Goal: Task Accomplishment & Management: Complete application form

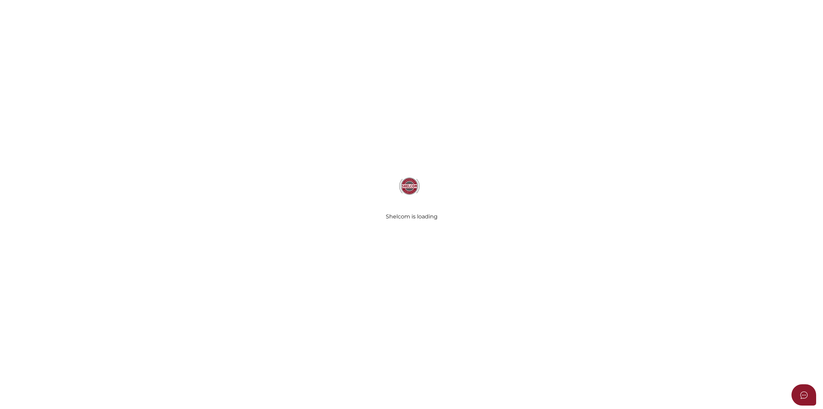
select select
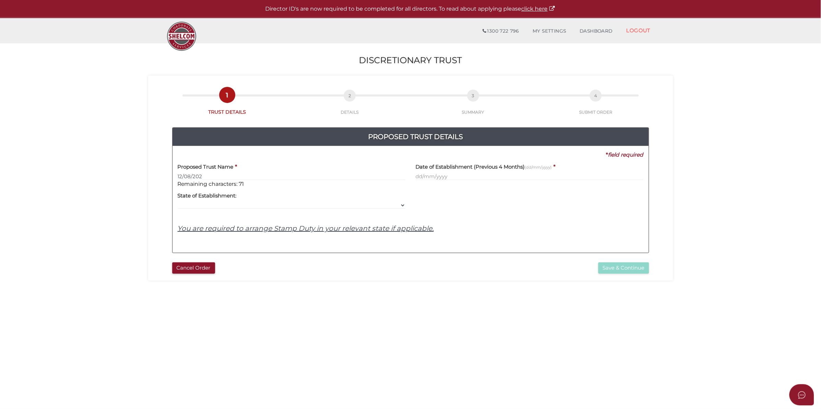
type input "12/08/2025"
drag, startPoint x: 223, startPoint y: 174, endPoint x: 175, endPoint y: 177, distance: 48.1
click at [175, 177] on div "Proposed Trust Name * 12/08/2025 Remaining characters: 70" at bounding box center [292, 172] width 238 height 29
click at [263, 177] on input "The Greater Genitsaris Family Trust" at bounding box center [292, 177] width 228 height 8
click at [298, 174] on input "The Greater Genitsaris Family Trust" at bounding box center [292, 177] width 228 height 8
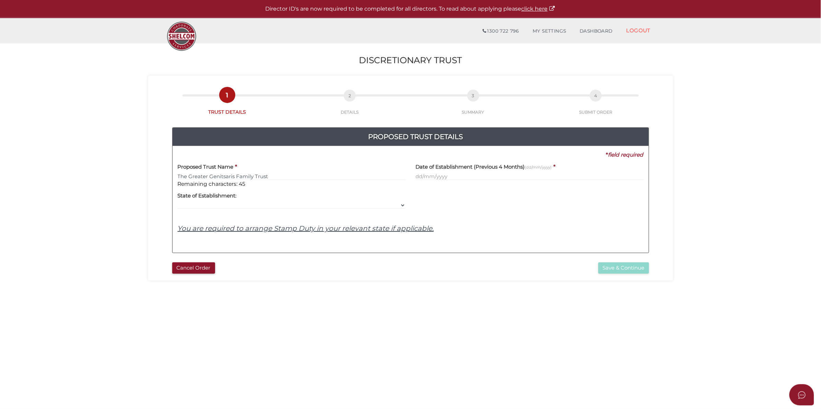
type input "The Greater Genitsaris Family Trust"
click at [511, 177] on input "text" at bounding box center [530, 177] width 228 height 8
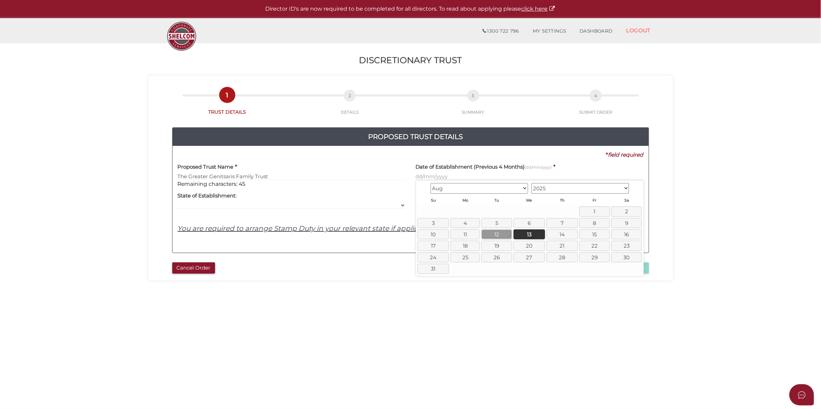
click at [505, 234] on link "12" at bounding box center [496, 234] width 31 height 10
type input "12/08/2025"
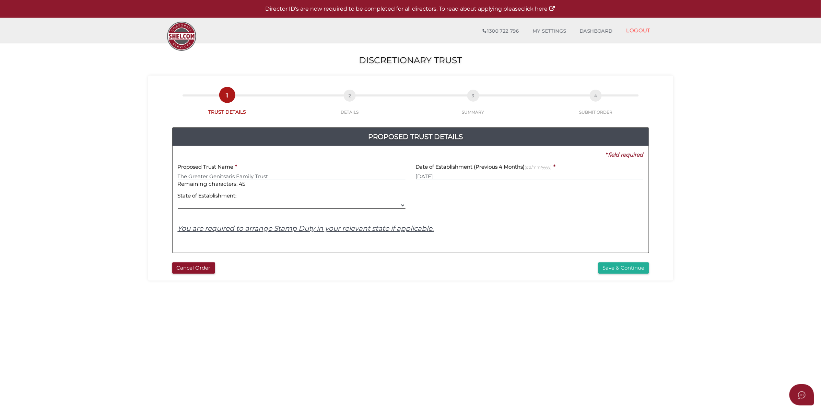
click at [307, 201] on select "VIC ACT NSW NT QLD TAS WA SA" at bounding box center [292, 205] width 228 height 8
select select "VIC"
click at [178, 202] on select "VIC ACT NSW NT QLD TAS WA SA" at bounding box center [292, 205] width 228 height 8
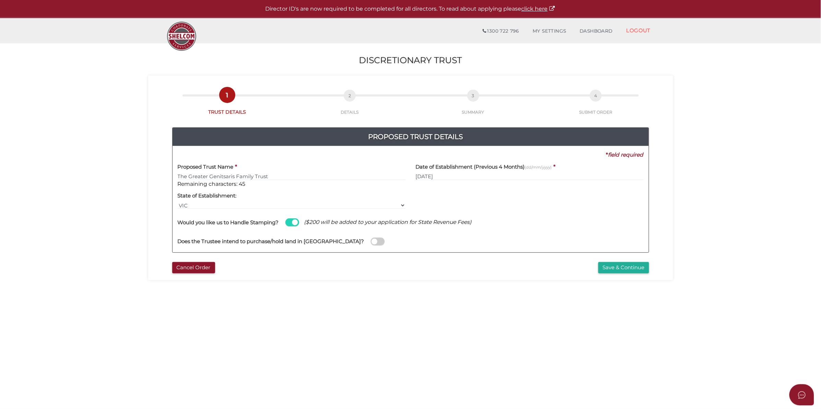
click at [371, 241] on span at bounding box center [378, 241] width 14 height 8
click at [0, 0] on input "checkbox" at bounding box center [0, 0] width 0 height 0
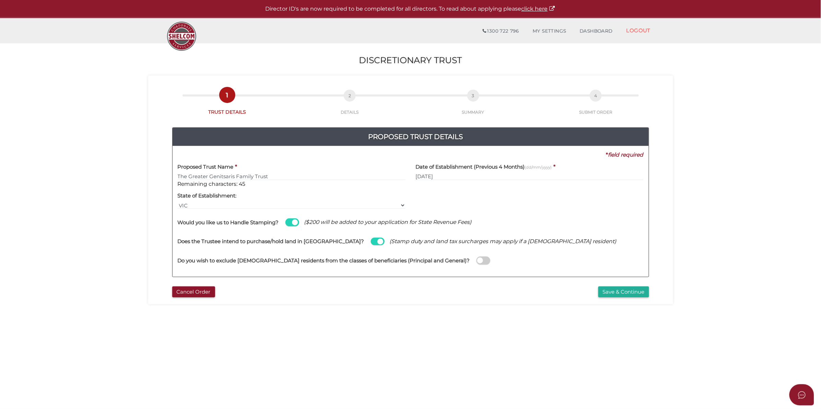
click at [476, 258] on span at bounding box center [483, 260] width 14 height 8
click at [0, 0] on input "checkbox" at bounding box center [0, 0] width 0 height 0
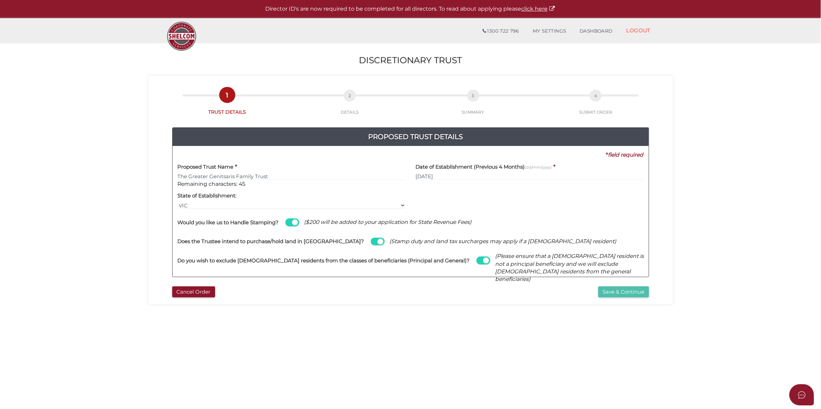
click at [630, 290] on button "Save & Continue" at bounding box center [623, 291] width 51 height 11
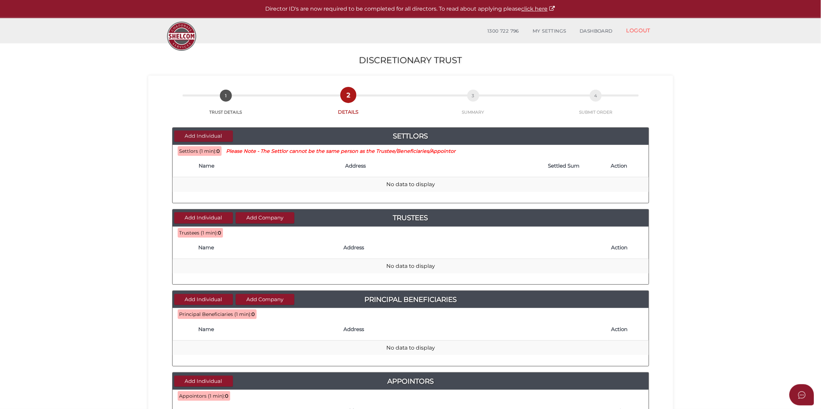
click at [225, 135] on button "Add Individual" at bounding box center [203, 135] width 59 height 11
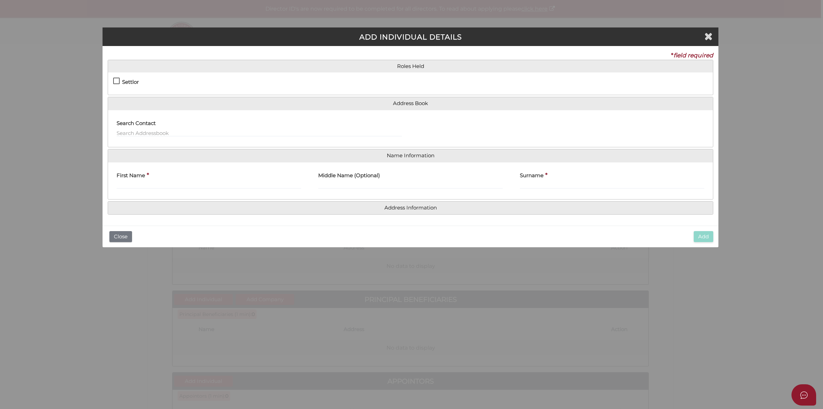
click at [118, 83] on label "Settlor" at bounding box center [126, 83] width 26 height 9
checkbox input "true"
type input "10"
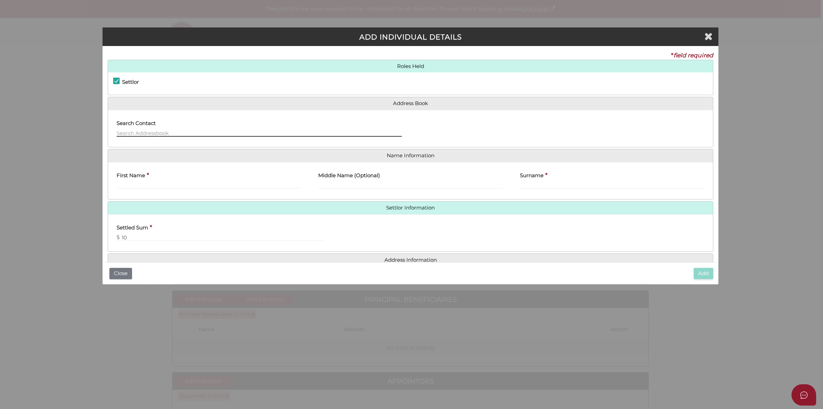
click at [176, 136] on input "text" at bounding box center [259, 133] width 285 height 8
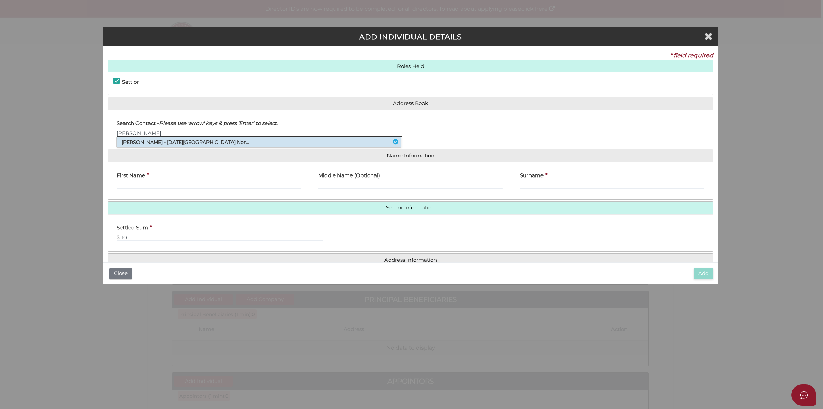
type input "Brent"
click at [189, 142] on li "Brent Alexander Mccartney - 06/11/2025 - 28 Anningie Park Place, Croydon Nor..." at bounding box center [259, 142] width 284 height 10
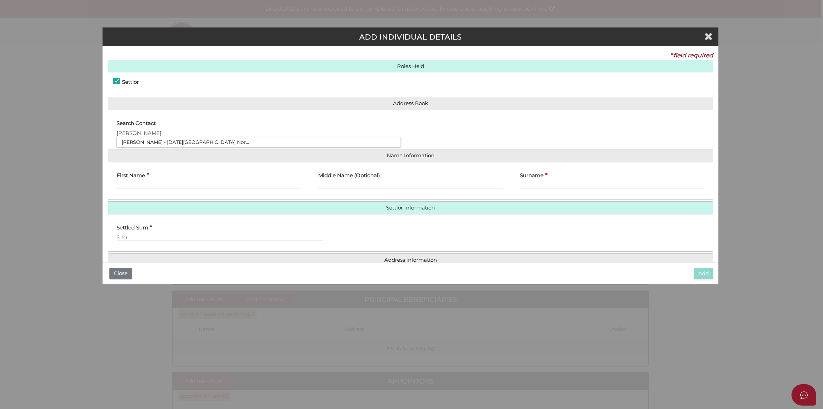
type input "Brent"
type input "Alexander"
type input "Mccartney"
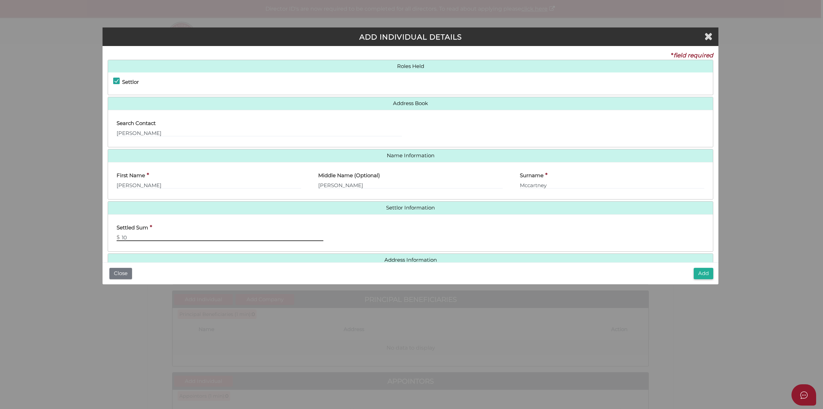
click at [194, 238] on input "10" at bounding box center [220, 237] width 207 height 8
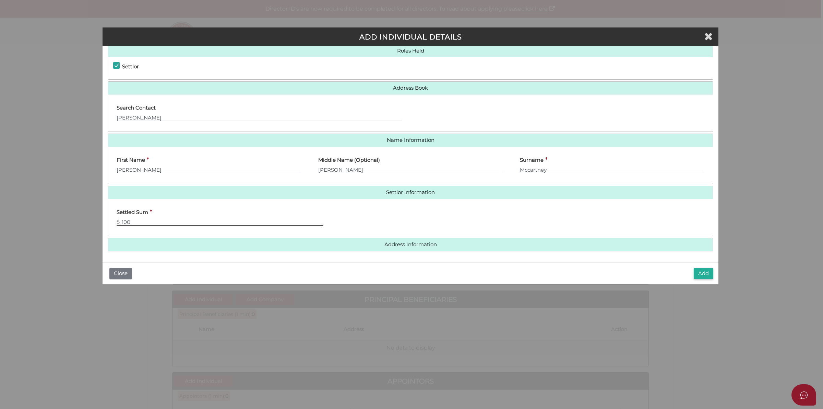
type input "100"
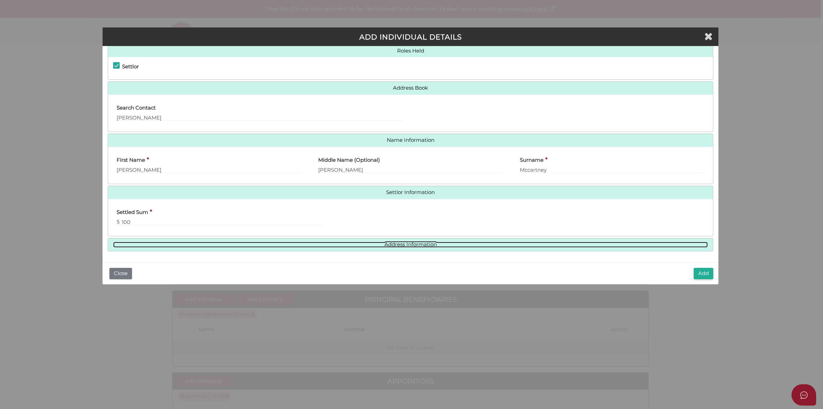
click at [418, 242] on link "Address Information" at bounding box center [410, 244] width 595 height 6
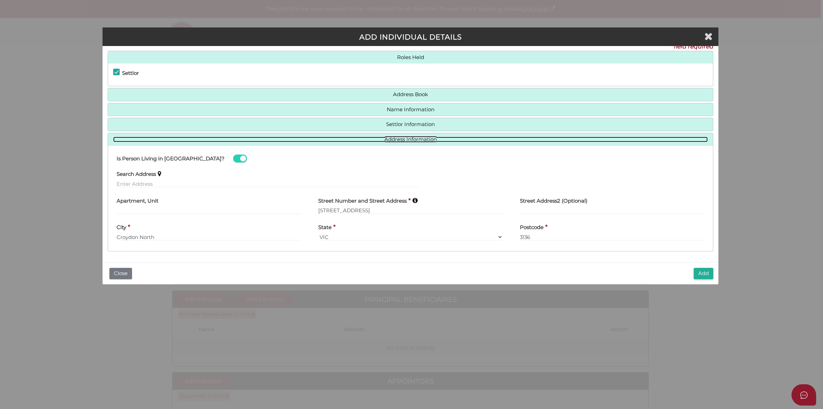
scroll to position [9, 0]
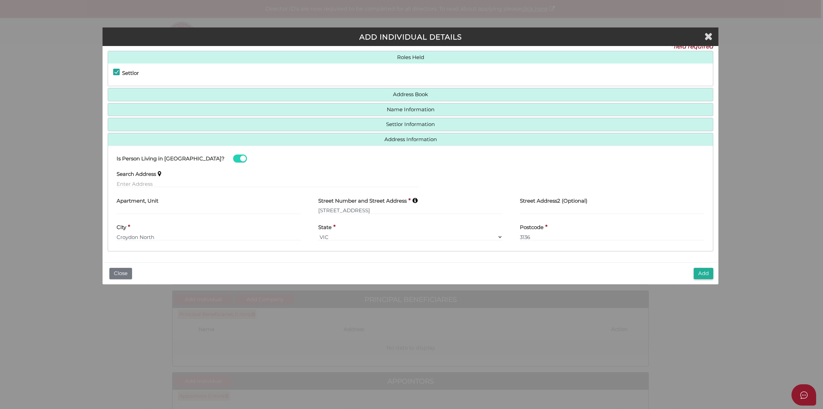
click at [707, 272] on button "Add" at bounding box center [704, 273] width 20 height 11
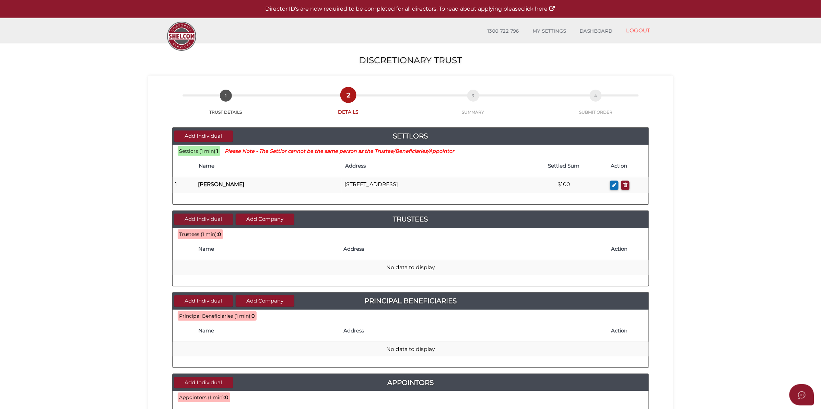
click at [210, 216] on button "Add Individual" at bounding box center [203, 218] width 59 height 11
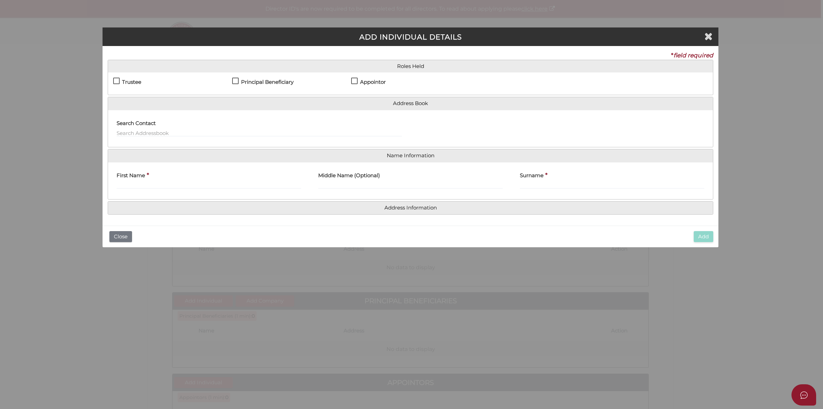
click at [155, 189] on div "First Name *" at bounding box center [209, 180] width 202 height 27
click at [155, 183] on input "First Name" at bounding box center [209, 185] width 185 height 8
drag, startPoint x: 112, startPoint y: 76, endPoint x: 119, endPoint y: 83, distance: 9.0
click at [112, 76] on div "Settlor Trustee Principal Beneficiary Appointor Additional Beneficiary" at bounding box center [410, 83] width 605 height 22
click at [110, 84] on div "Settlor Trustee Principal Beneficiary Appointor Additional Beneficiary" at bounding box center [410, 83] width 605 height 22
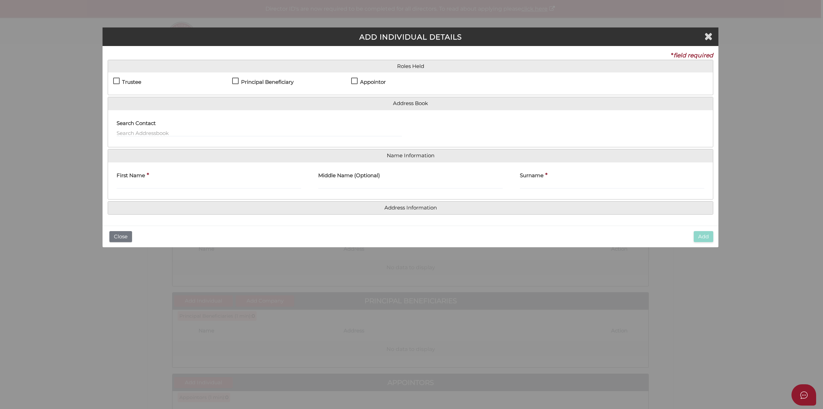
click at [114, 80] on label "Trustee" at bounding box center [127, 83] width 28 height 9
checkbox input "true"
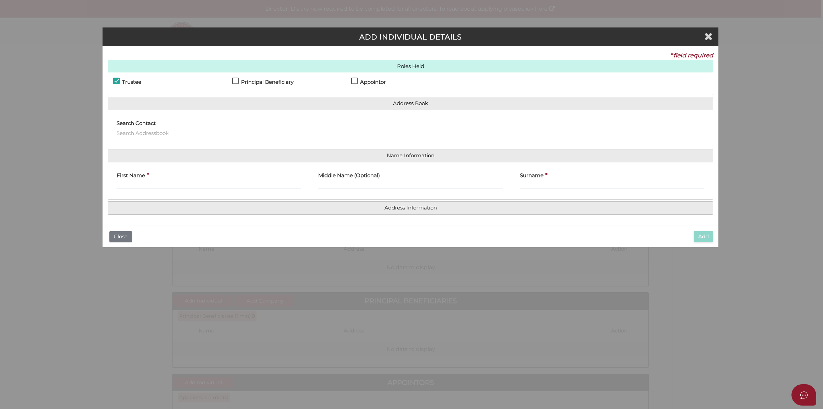
click at [171, 189] on div "First Name *" at bounding box center [209, 180] width 202 height 27
click at [172, 185] on input "First Name" at bounding box center [209, 185] width 185 height 8
paste input "Michael Genitsaris"
drag, startPoint x: 137, startPoint y: 182, endPoint x: 190, endPoint y: 186, distance: 53.3
click at [190, 186] on input "Michael Genitsaris" at bounding box center [209, 185] width 185 height 8
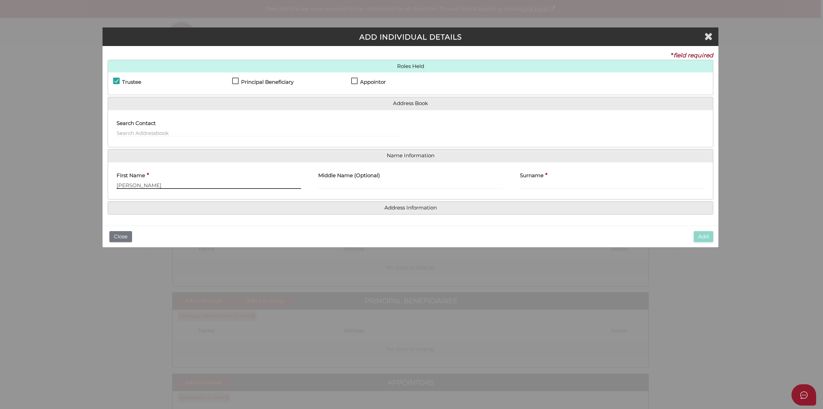
type input "Michael"
click at [570, 184] on input "Surname" at bounding box center [612, 185] width 185 height 8
paste input "Genitsaris"
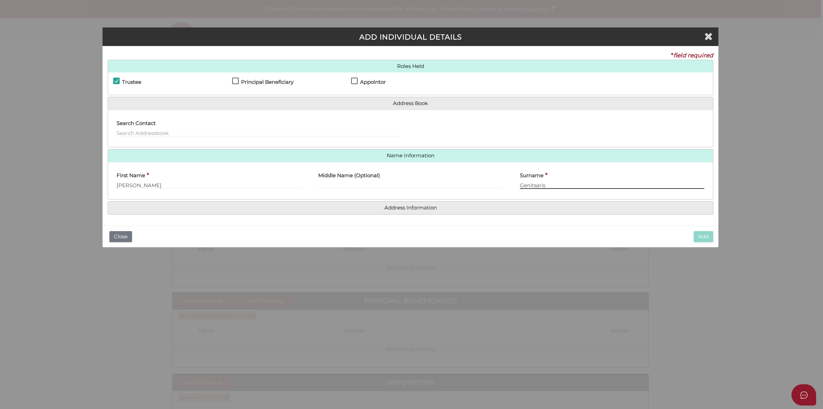
type input "Genitsaris"
click at [399, 212] on h4 "Address Information" at bounding box center [410, 207] width 605 height 13
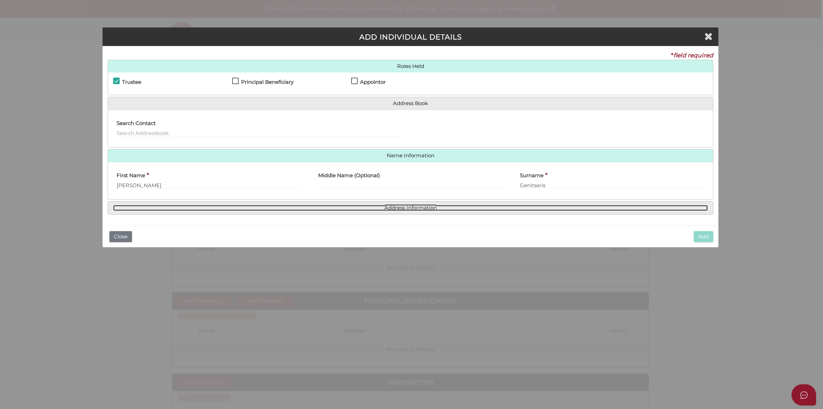
click at [417, 207] on link "Address Information" at bounding box center [410, 208] width 595 height 6
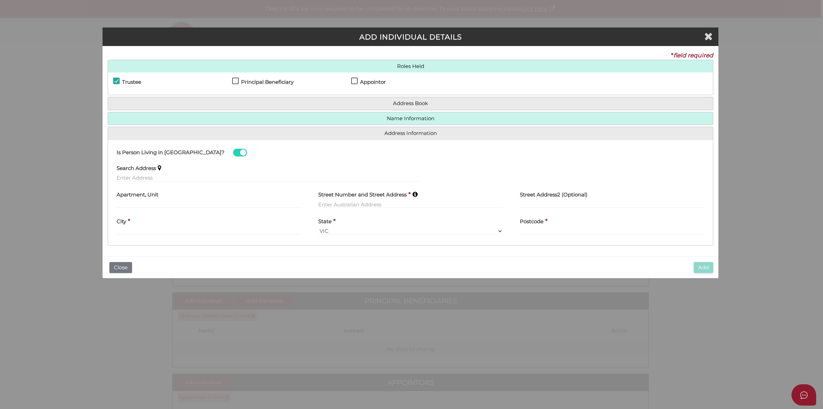
click at [143, 198] on label "Apartment, Unit" at bounding box center [138, 194] width 42 height 14
click at [146, 178] on input "text" at bounding box center [268, 178] width 303 height 8
paste input "28 Grevillea Street, KEYSBOROUGH, VIC, 3173"
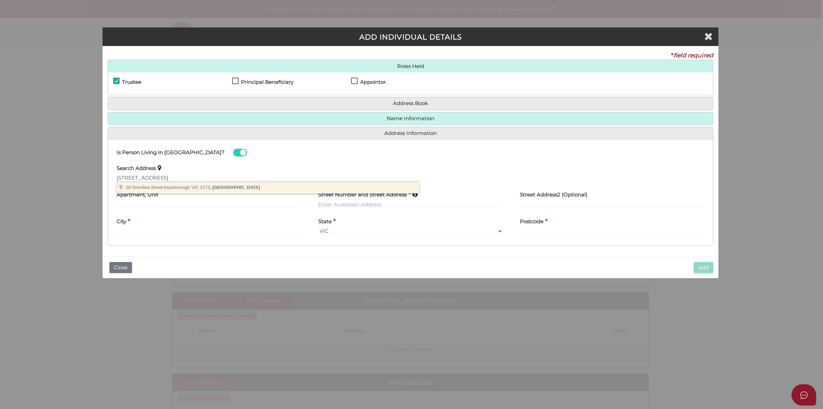
type input "28 Grevillea Street, Keysborough VIC 3173, Australia"
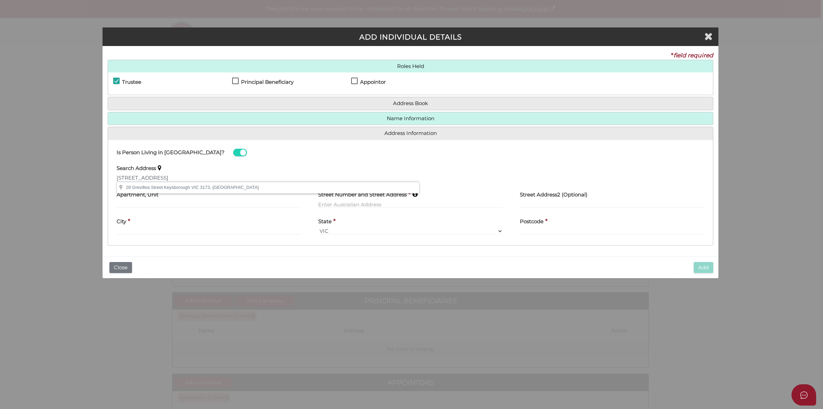
type input "28 Grevillea Street"
type input "Keysborough"
select select "VIC"
type input "3173"
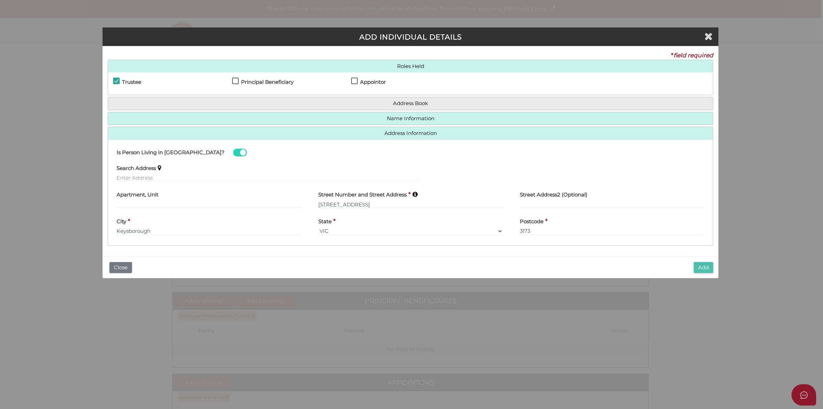
click at [701, 265] on button "Add" at bounding box center [704, 267] width 20 height 11
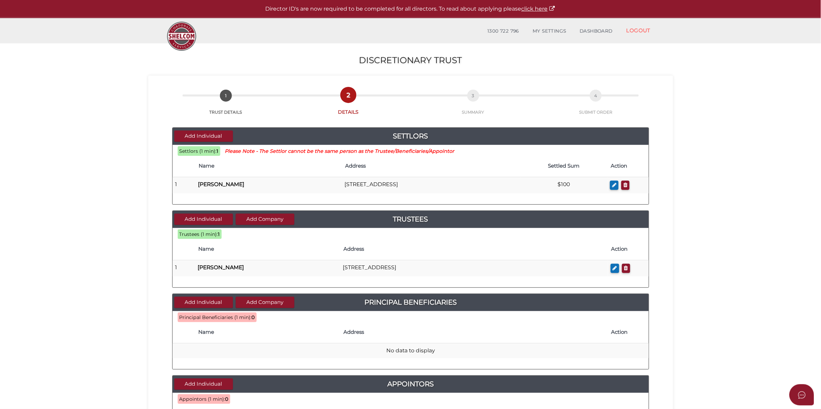
scroll to position [43, 0]
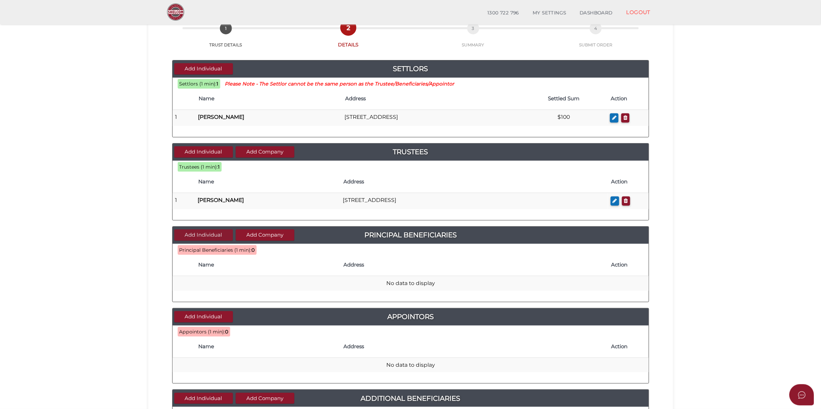
click at [220, 240] on button "Add Individual" at bounding box center [203, 234] width 59 height 11
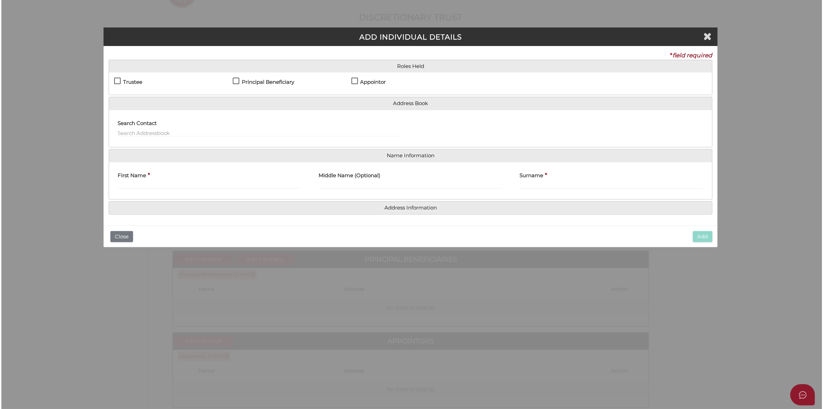
scroll to position [0, 0]
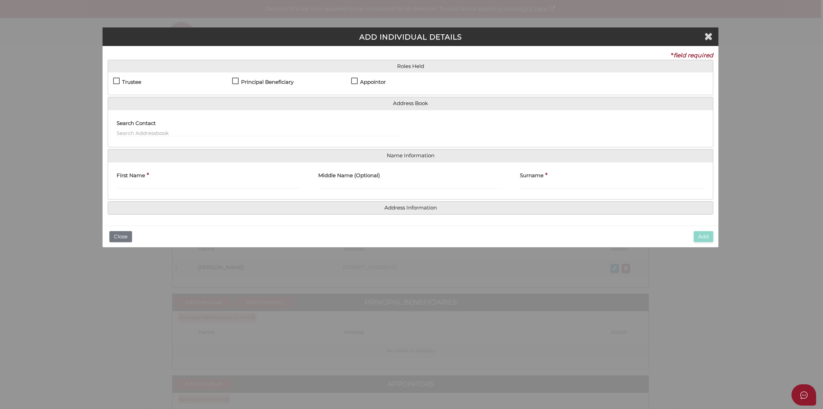
click at [168, 180] on div "First Name *" at bounding box center [209, 178] width 185 height 22
click at [173, 185] on input "First Name" at bounding box center [209, 185] width 185 height 8
paste input "[PERSON_NAME]"
drag, startPoint x: 138, startPoint y: 186, endPoint x: 216, endPoint y: 189, distance: 78.9
click at [216, 189] on input "[PERSON_NAME]" at bounding box center [209, 185] width 185 height 8
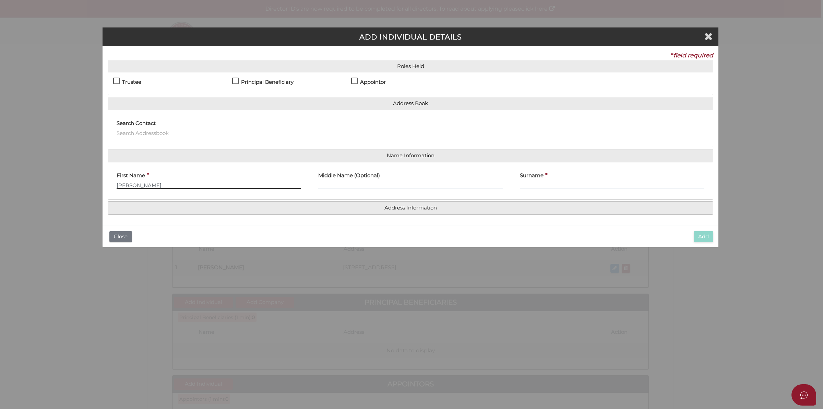
type input "Michael"
click at [585, 187] on input "Surname" at bounding box center [612, 185] width 185 height 8
paste input "Genitsaris"
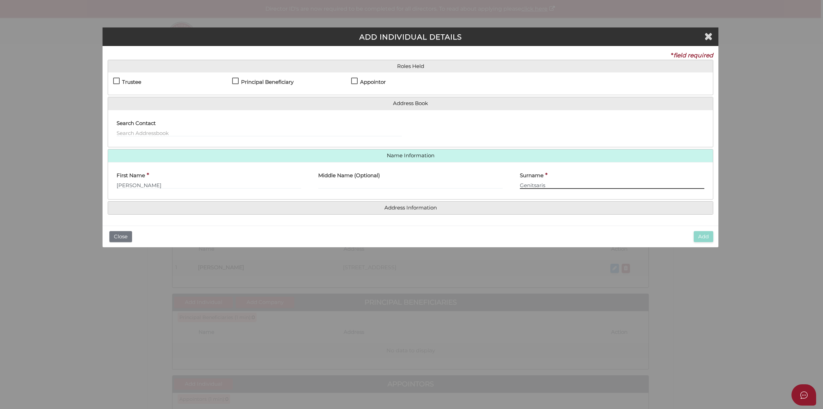
type input "Genitsaris"
click at [117, 79] on label "Trustee" at bounding box center [127, 83] width 28 height 9
checkbox input "true"
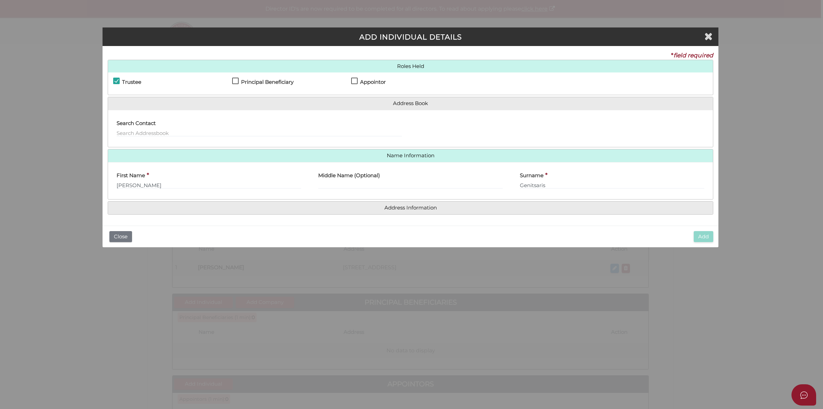
click at [431, 203] on h4 "Address Information" at bounding box center [410, 207] width 605 height 13
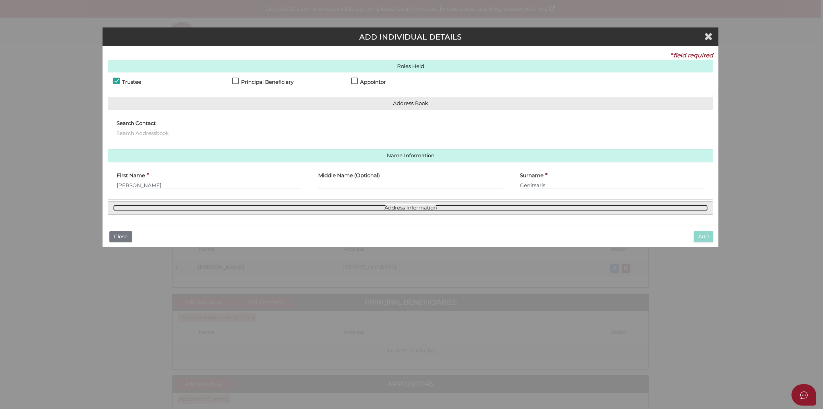
click at [418, 207] on link "Address Information" at bounding box center [410, 208] width 595 height 6
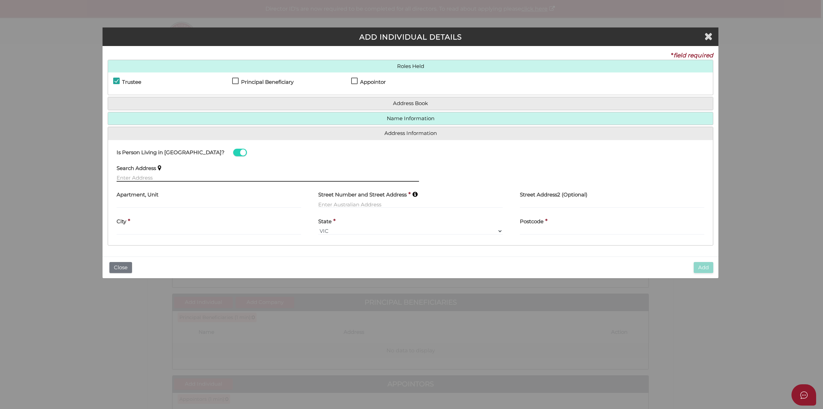
click at [174, 174] on input "text" at bounding box center [268, 178] width 303 height 8
paste input "28 Grevillea Street, KEYSBOROUGH, VIC, 3173"
type input "28 Grevillea Street, Keysborough VIC 3173, Australia"
type input "28 Grevillea Street"
type input "Keysborough"
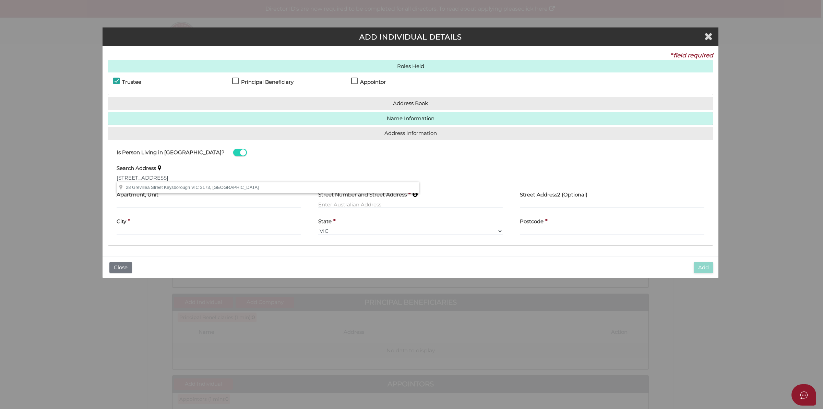
select select "VIC"
type input "3173"
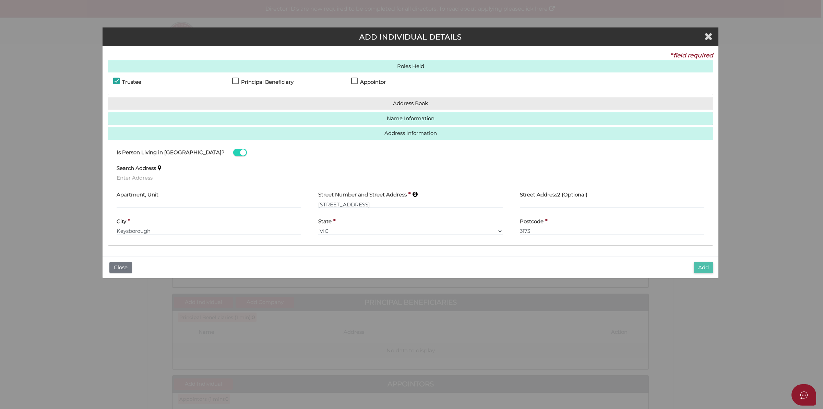
click at [708, 266] on button "Add" at bounding box center [704, 267] width 20 height 11
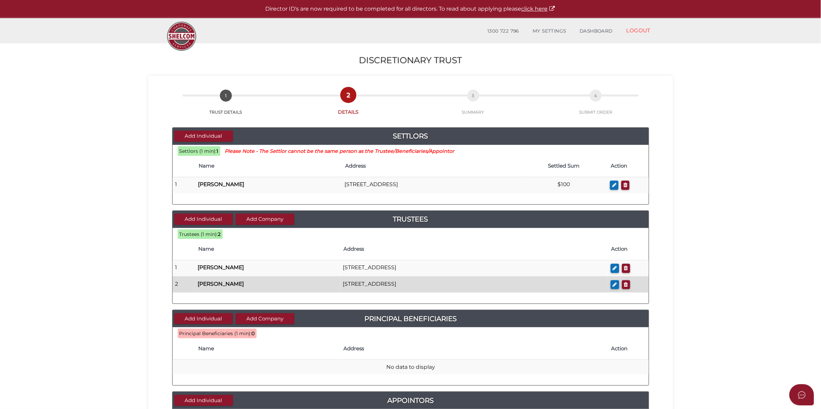
scroll to position [129, 0]
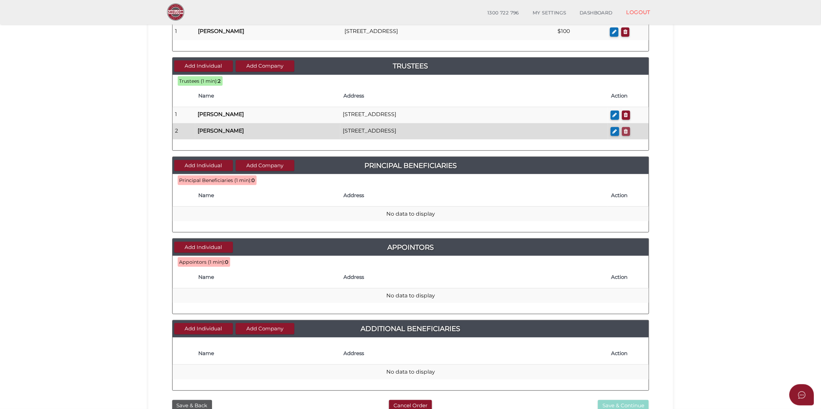
click at [627, 132] on icon "button" at bounding box center [626, 131] width 4 height 5
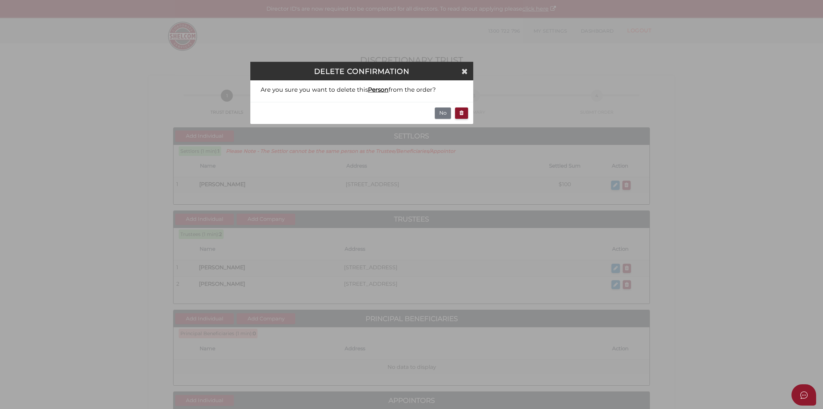
drag, startPoint x: 441, startPoint y: 114, endPoint x: 532, endPoint y: 146, distance: 96.3
click at [543, 148] on div "Delete Confirmation Are you sure you want to delete this Person from the order?…" at bounding box center [411, 204] width 823 height 409
click at [457, 112] on button "button" at bounding box center [461, 112] width 13 height 11
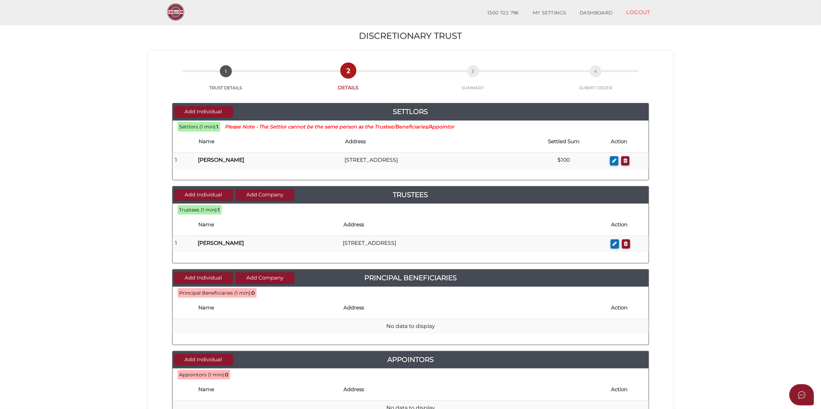
scroll to position [43, 0]
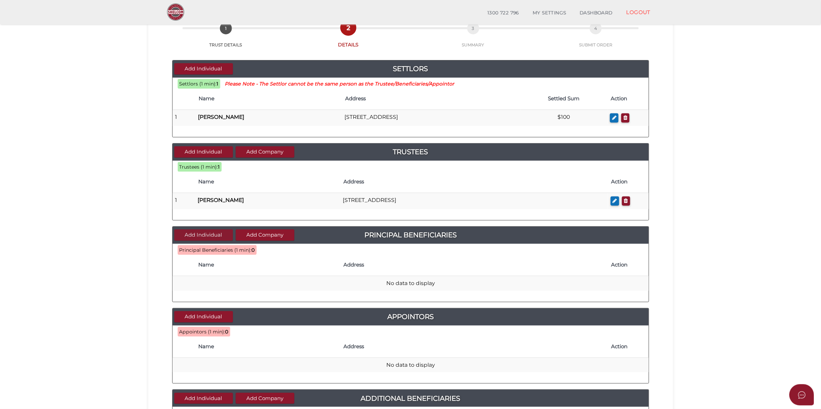
click at [214, 232] on button "Add Individual" at bounding box center [203, 234] width 59 height 11
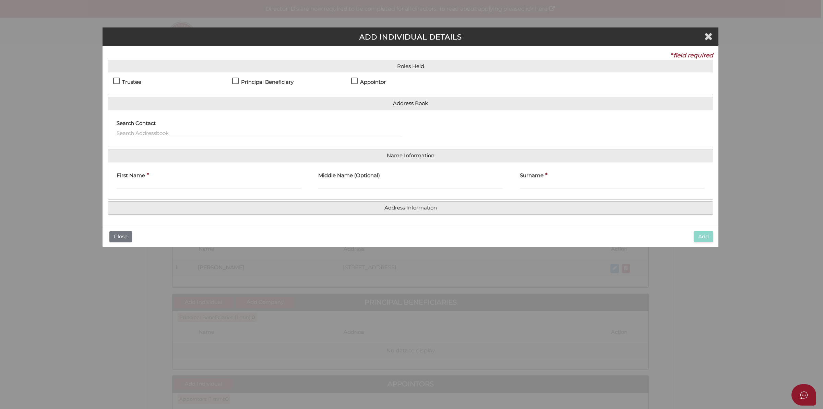
click at [270, 79] on h4 "Principal Beneficiary" at bounding box center [267, 82] width 52 height 6
checkbox input "true"
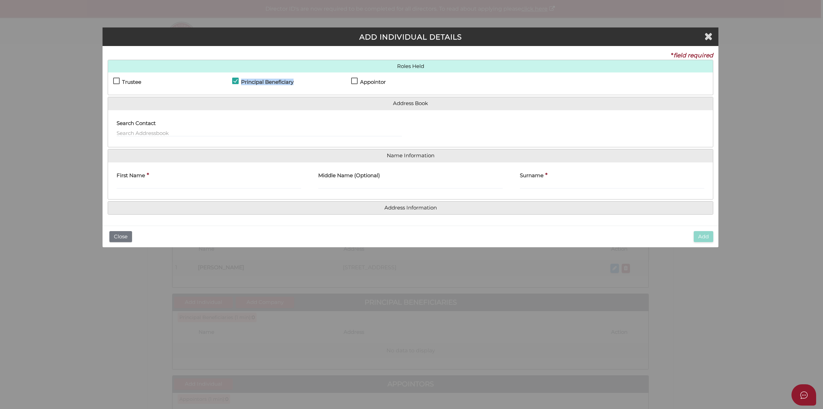
click at [238, 81] on label "Principal Beneficiary" at bounding box center [262, 83] width 61 height 9
click at [155, 185] on input "First Name" at bounding box center [209, 185] width 185 height 8
paste input "[PERSON_NAME]"
drag, startPoint x: 139, startPoint y: 185, endPoint x: 196, endPoint y: 186, distance: 57.0
click at [196, 186] on input "Michael Genitsaris" at bounding box center [209, 185] width 185 height 8
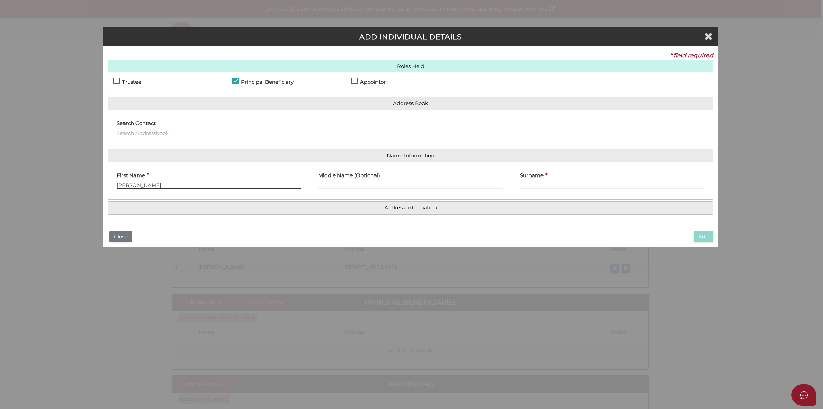
type input "Michael"
click at [550, 182] on input "Surname" at bounding box center [612, 185] width 185 height 8
paste input "Genitsaris"
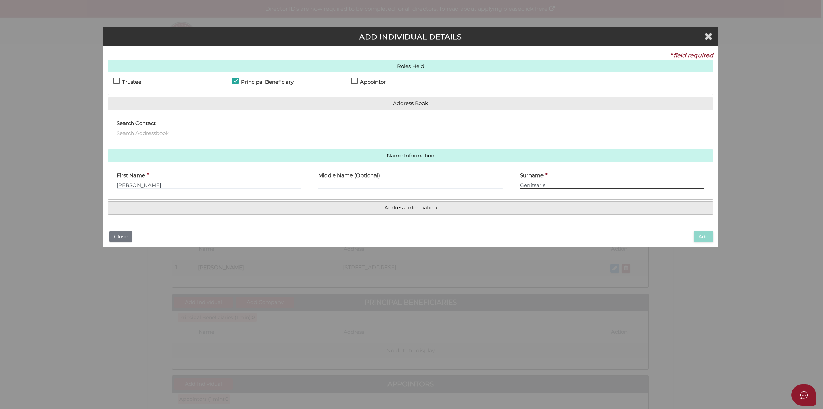
type input "Genitsaris"
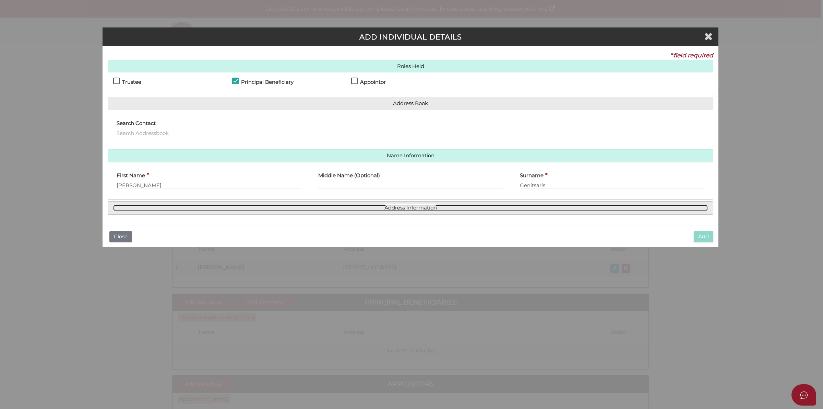
drag, startPoint x: 402, startPoint y: 208, endPoint x: 752, endPoint y: 223, distance: 349.9
click at [404, 207] on link "Address Information" at bounding box center [410, 208] width 595 height 6
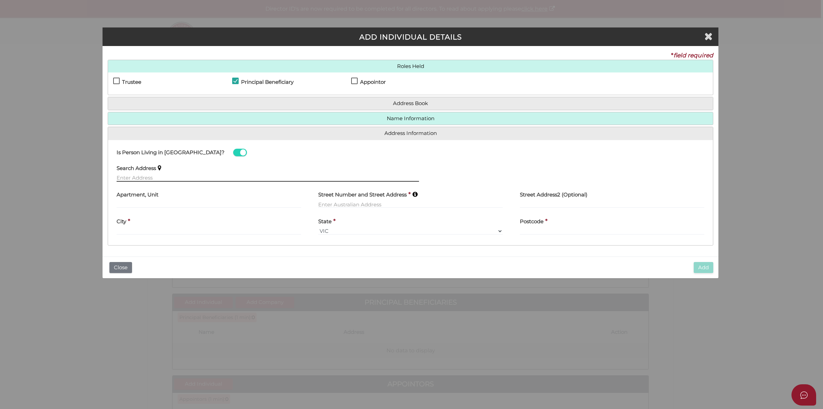
click at [155, 176] on input "text" at bounding box center [268, 178] width 303 height 8
paste input "28 Grevillea Street, KEYSBOROUGH, VIC, 3173"
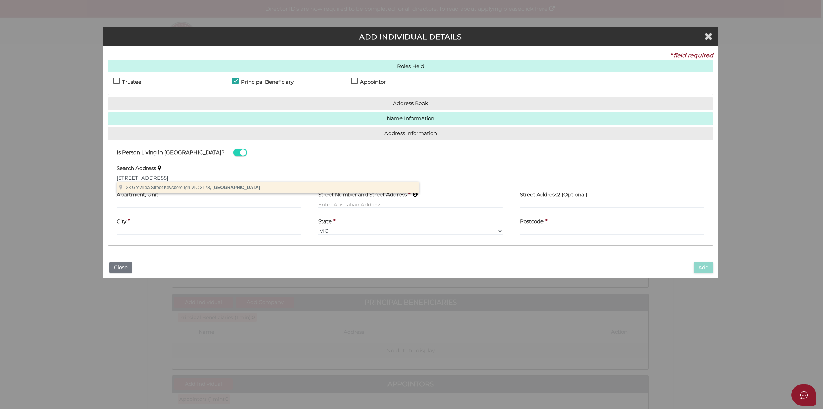
type input "28 Grevillea Street, Keysborough VIC 3173, Australia"
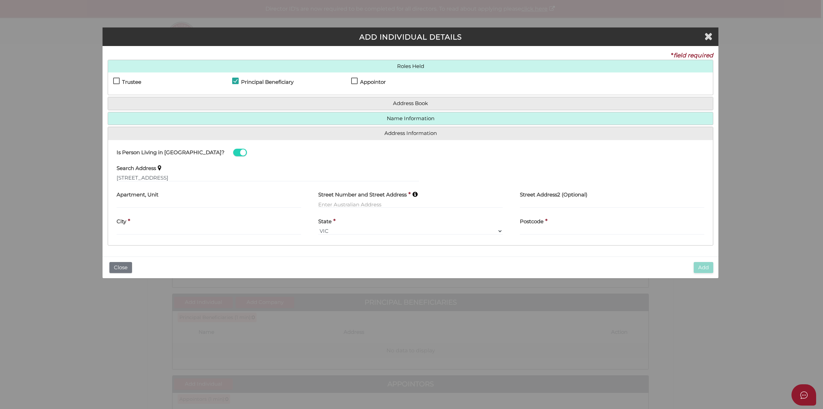
type input "28 Grevillea Street"
type input "Keysborough"
select select "VIC"
type input "3173"
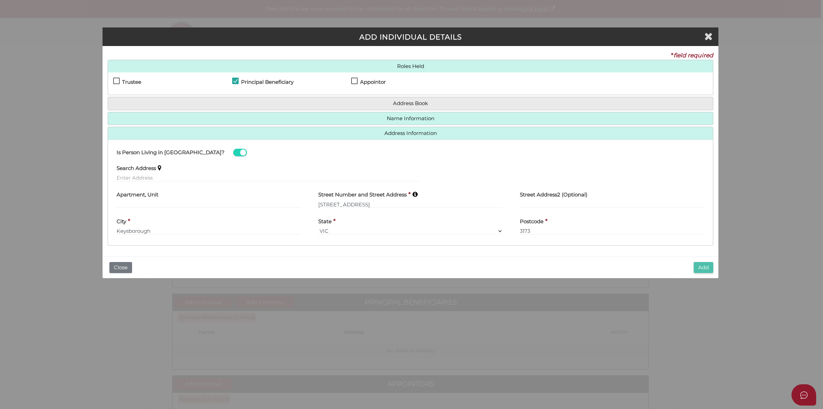
click at [705, 265] on button "Add" at bounding box center [704, 267] width 20 height 11
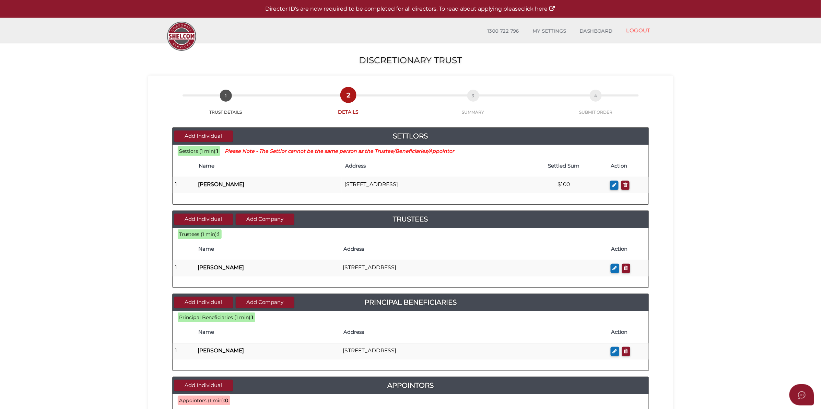
scroll to position [129, 0]
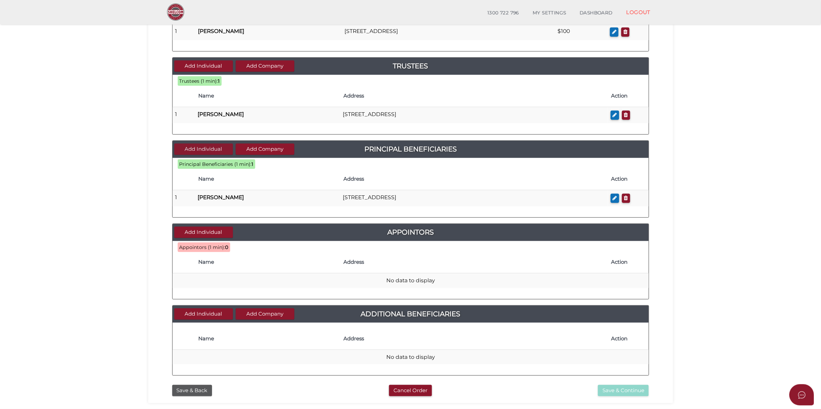
click at [222, 146] on button "Add Individual" at bounding box center [203, 148] width 59 height 11
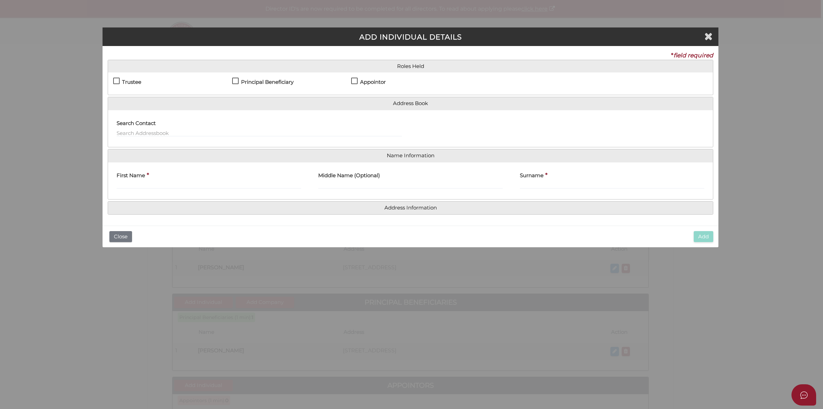
click at [255, 79] on h4 "Principal Beneficiary" at bounding box center [267, 82] width 52 height 6
checkbox input "true"
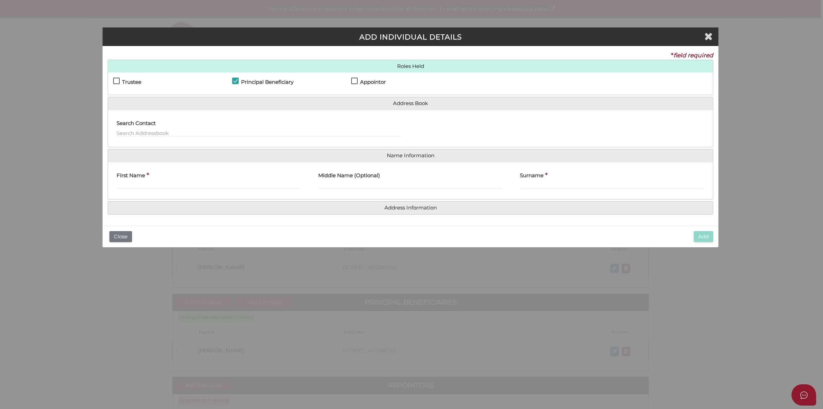
click at [181, 179] on div "First Name *" at bounding box center [209, 178] width 185 height 22
click at [184, 185] on input "First Name" at bounding box center [209, 185] width 185 height 8
paste input "[PERSON_NAME]"
drag, startPoint x: 141, startPoint y: 187, endPoint x: 182, endPoint y: 187, distance: 41.8
click at [182, 187] on input "[PERSON_NAME]" at bounding box center [209, 185] width 185 height 8
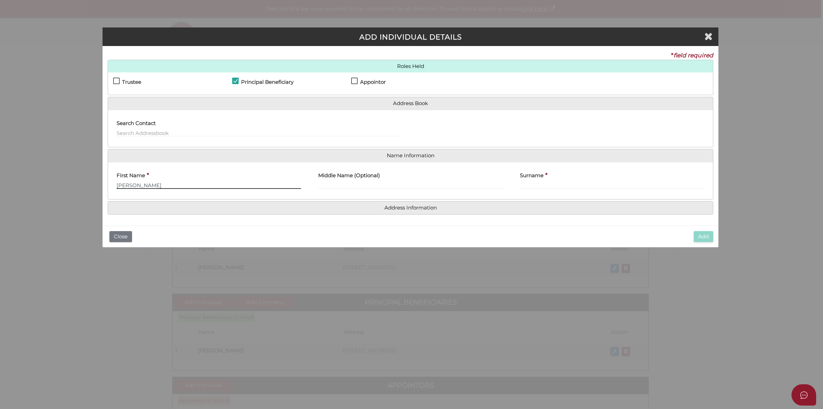
click at [145, 186] on input "[PERSON_NAME]" at bounding box center [209, 185] width 185 height 8
drag, startPoint x: 132, startPoint y: 184, endPoint x: 205, endPoint y: 186, distance: 72.4
click at [205, 186] on input "[PERSON_NAME]" at bounding box center [209, 185] width 185 height 8
type input "[PERSON_NAME]"
click at [597, 182] on input "Surname" at bounding box center [612, 185] width 185 height 8
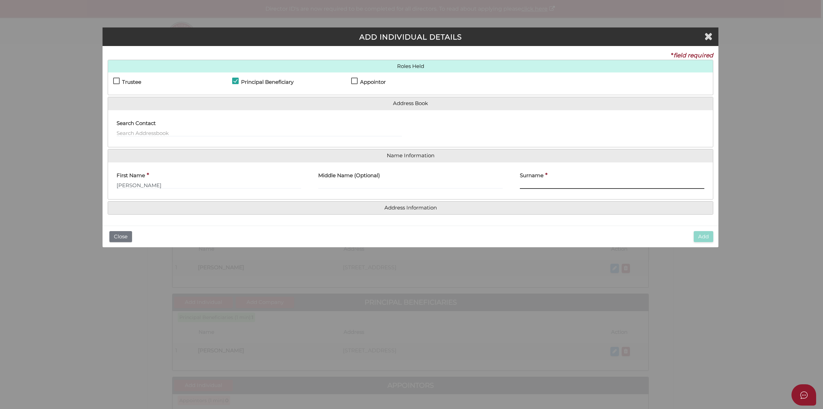
paste input "Genitsaris"
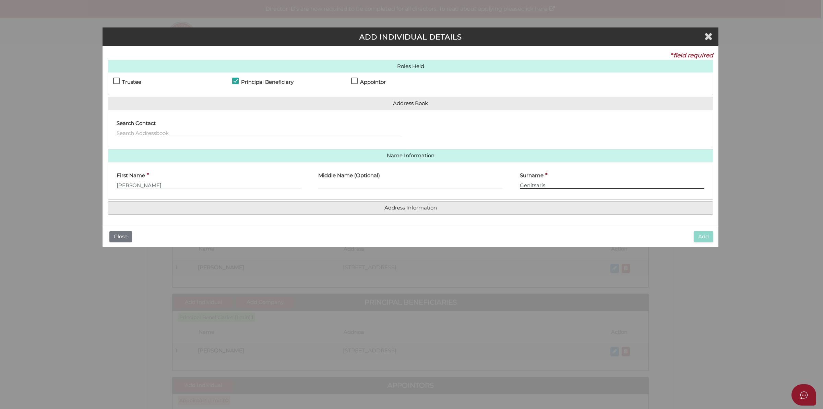
type input "Genitsaris"
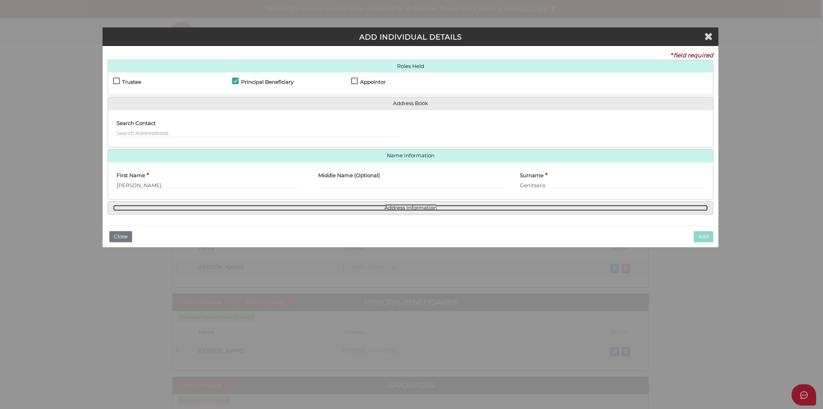
click at [413, 205] on link "Address Information" at bounding box center [410, 208] width 595 height 6
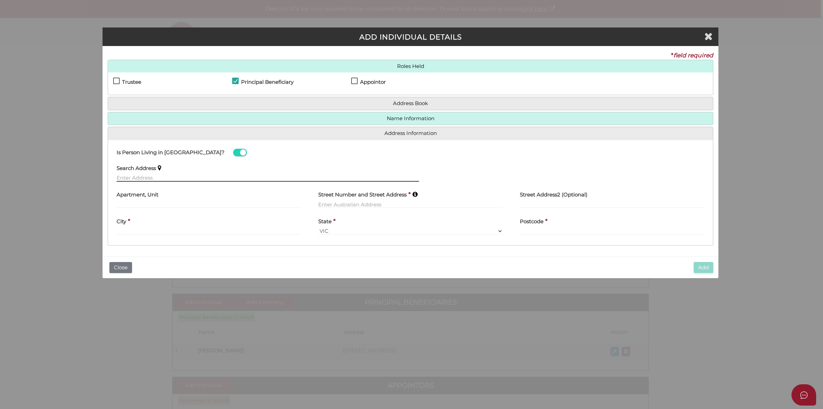
click at [207, 179] on input "text" at bounding box center [268, 178] width 303 height 8
paste input "[STREET_ADDRESS][PERSON_NAME][PERSON_NAME]"
type input "[STREET_ADDRESS][PERSON_NAME][PERSON_NAME]"
type input "[STREET_ADDRESS][PERSON_NAME]"
type input "Carrum Downs"
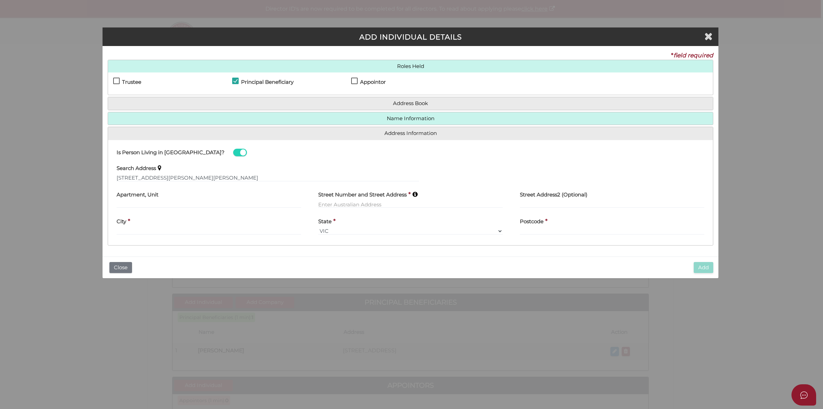
select select "VIC"
type input "3201"
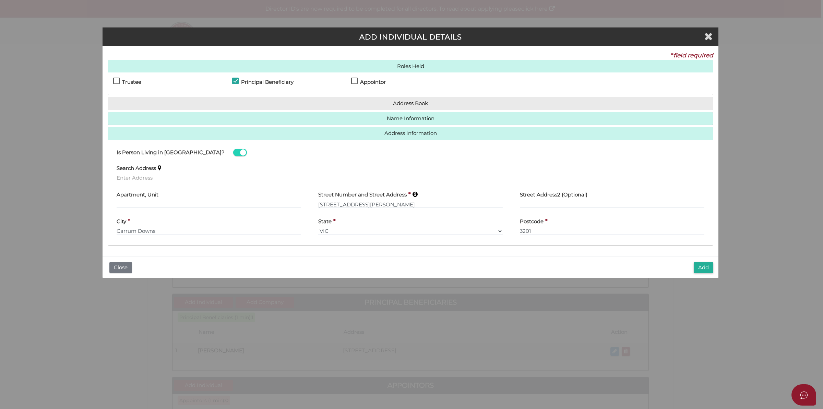
click at [707, 268] on button "Add" at bounding box center [704, 267] width 20 height 11
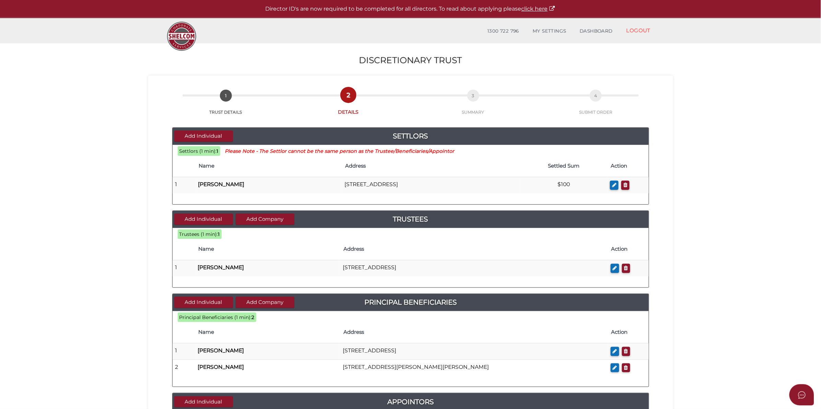
scroll to position [129, 0]
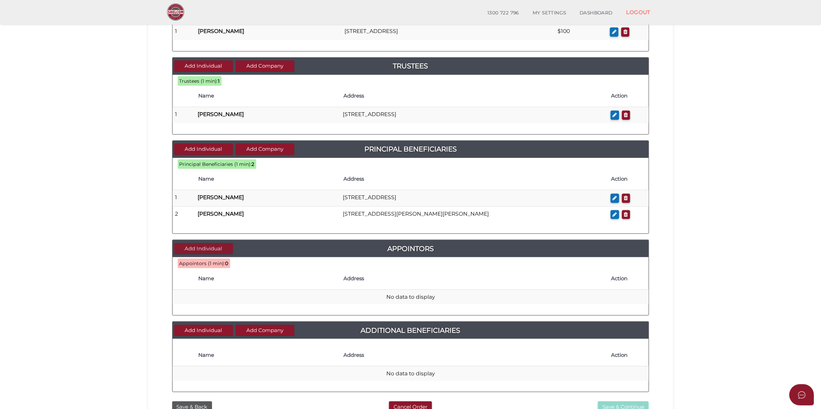
click at [223, 249] on button "Add Individual" at bounding box center [203, 248] width 59 height 11
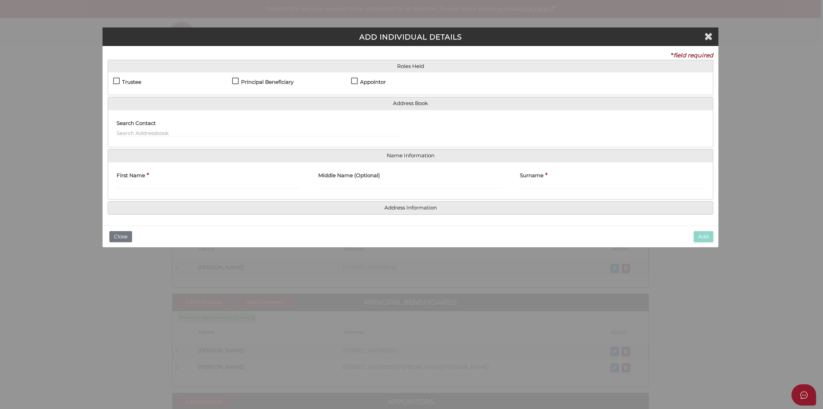
click at [353, 82] on label "Appointor" at bounding box center [368, 83] width 35 height 9
checkbox input "true"
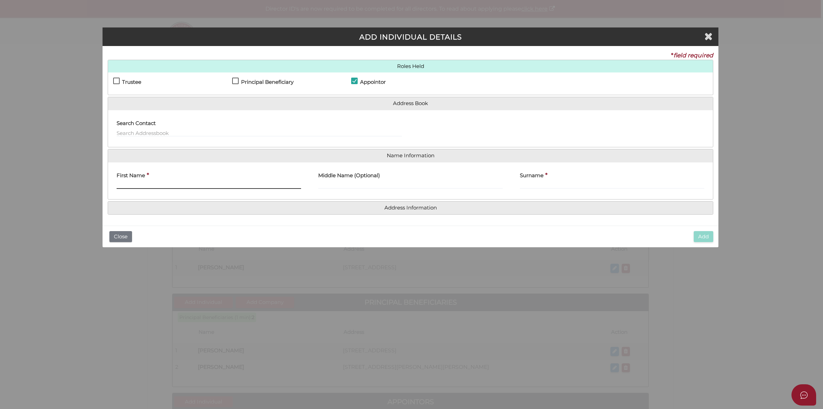
click at [158, 184] on input "First Name" at bounding box center [209, 185] width 185 height 8
paste input "13 Rosemary Court, CARRUM DOWNS, VIC, 3201"
type input "13 Rosemary Court, CARRUM DOWNS, VIC, 3201"
click at [409, 213] on h4 "Address Information" at bounding box center [410, 207] width 605 height 13
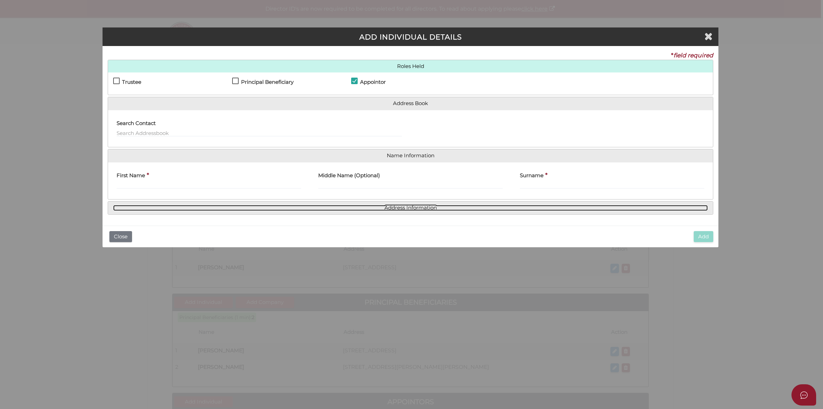
click at [409, 210] on link "Address Information" at bounding box center [410, 208] width 595 height 6
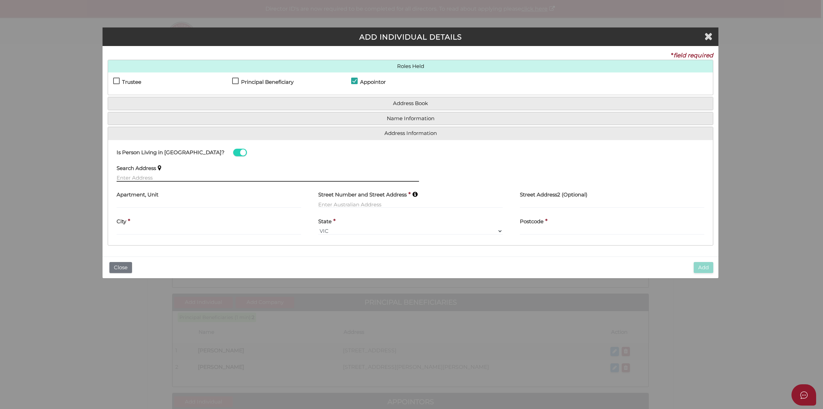
click at [146, 181] on input "text" at bounding box center [268, 178] width 303 height 8
paste input "13 Rosemary Court, CARRUM DOWNS, VIC, 3201"
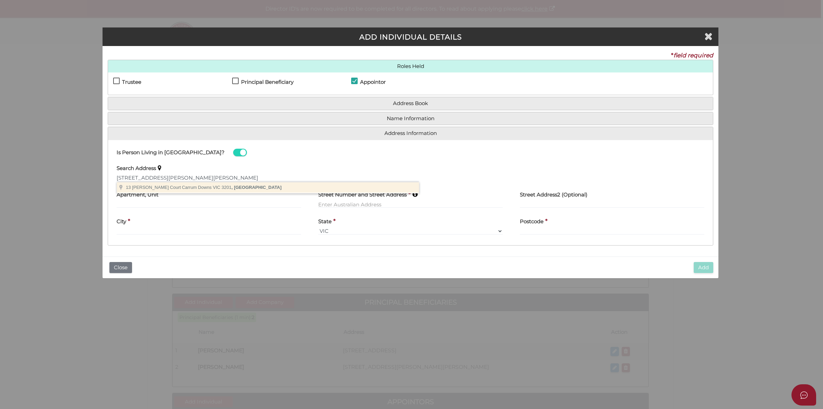
type input "13 Rosemary Court, Carrum Downs VIC 3201, Australia"
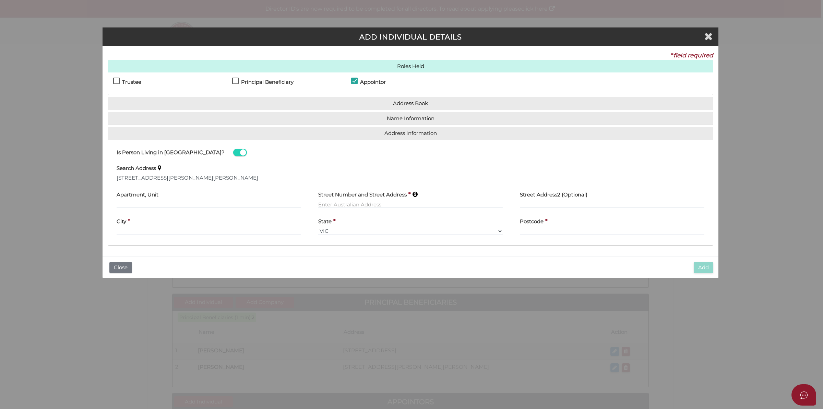
type input "13 Rosemary Court"
type input "Carrum Downs"
select select "VIC"
type input "3201"
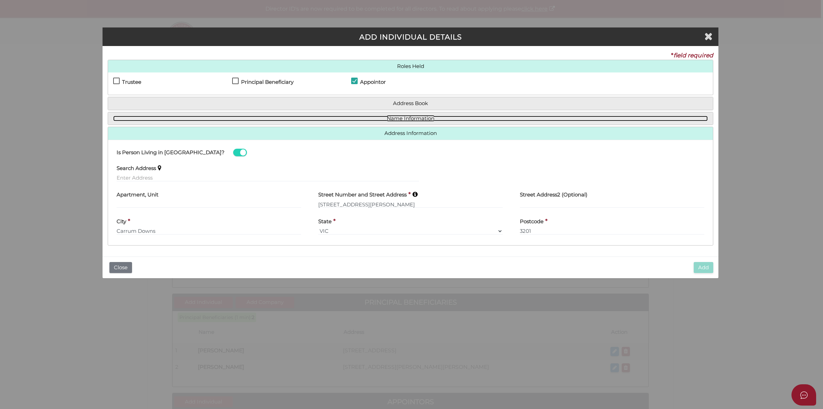
click at [406, 117] on link "Name Information" at bounding box center [410, 119] width 595 height 6
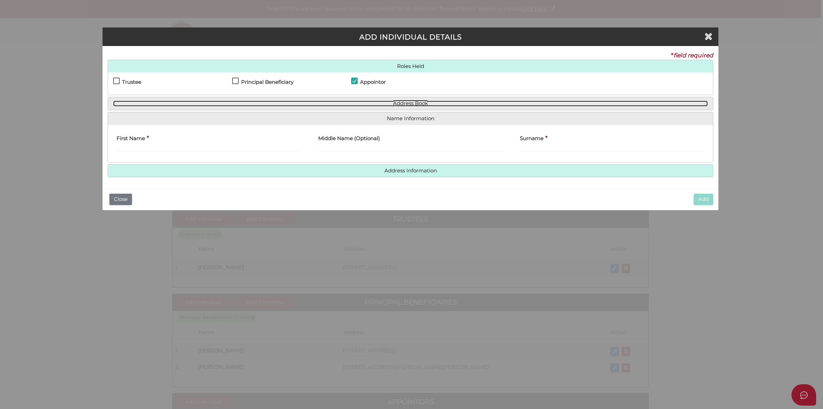
click at [424, 104] on link "Address Book" at bounding box center [410, 104] width 595 height 6
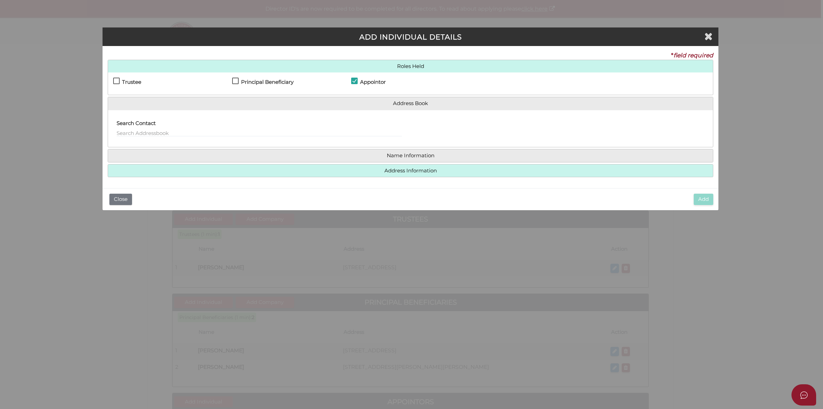
click at [406, 158] on h4 "Name Information" at bounding box center [410, 155] width 605 height 13
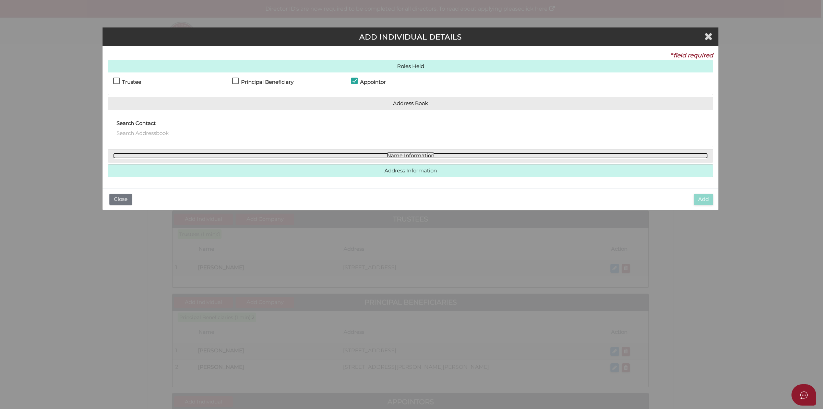
click at [406, 157] on link "Name Information" at bounding box center [410, 156] width 595 height 6
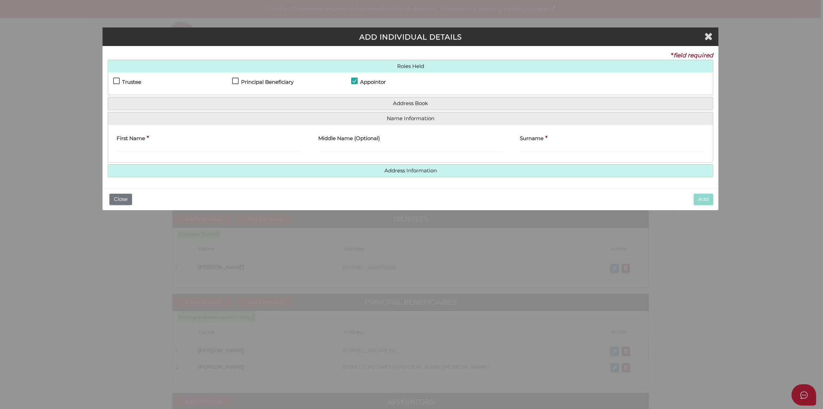
click at [170, 140] on div "First Name *" at bounding box center [209, 141] width 185 height 22
click at [170, 148] on input "First Name" at bounding box center [209, 148] width 185 height 8
paste input "Michael Genitsaris"
drag, startPoint x: 138, startPoint y: 150, endPoint x: 185, endPoint y: 149, distance: 46.3
click at [185, 149] on input "Michael Genitsaris" at bounding box center [209, 148] width 185 height 8
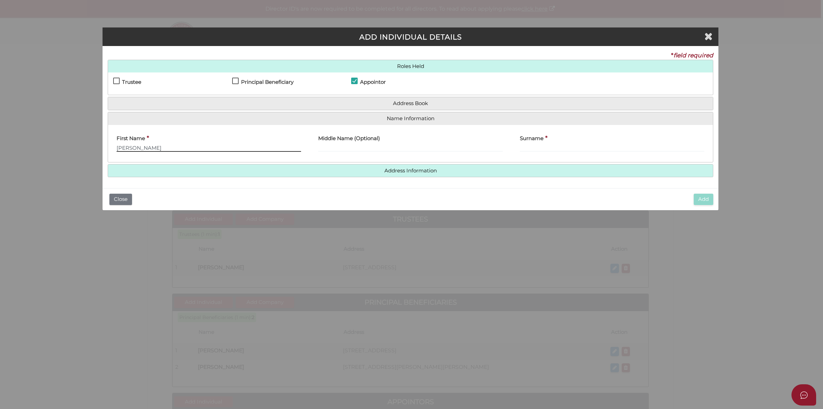
type input "Michael"
click at [538, 146] on input "Surname" at bounding box center [612, 148] width 185 height 8
paste input "Genitsaris"
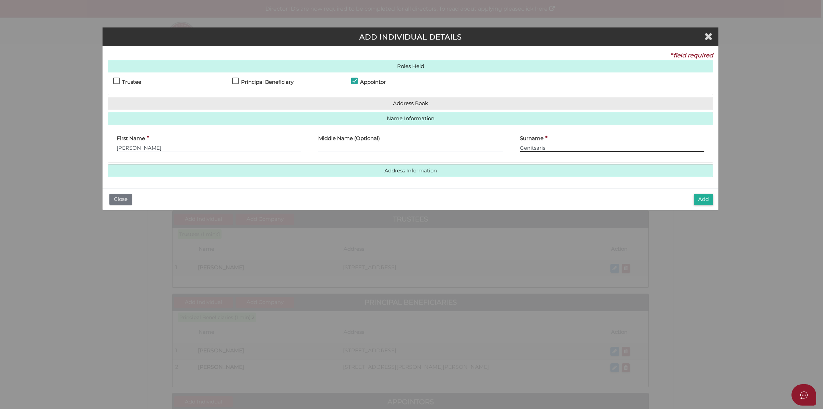
type input "Genitsaris"
click at [704, 198] on button "Add" at bounding box center [704, 198] width 20 height 11
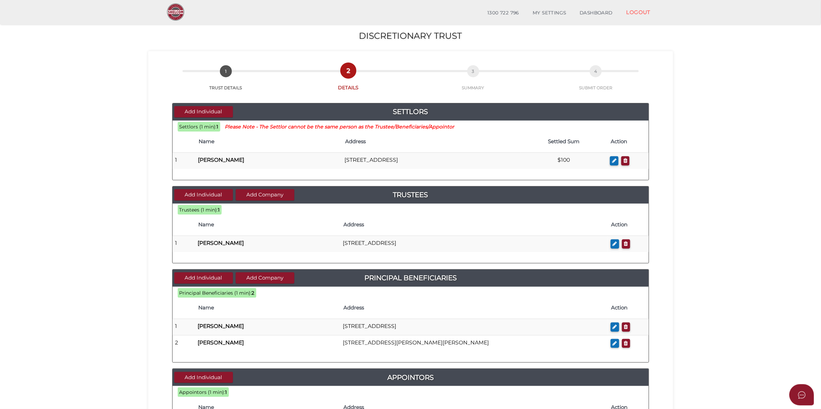
scroll to position [172, 0]
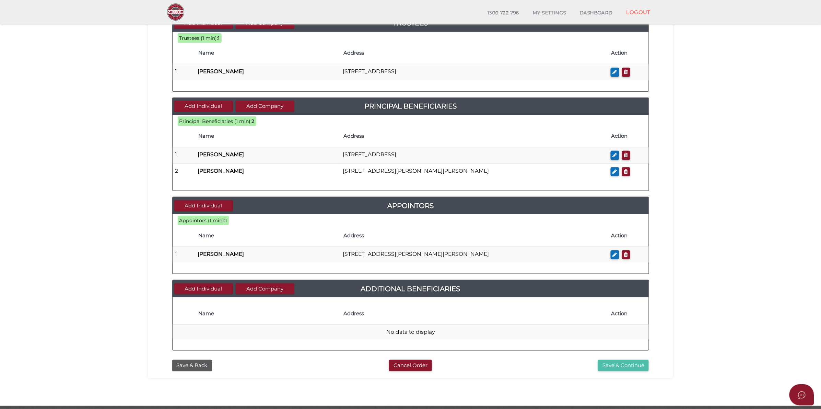
click at [640, 367] on button "Save & Continue" at bounding box center [623, 364] width 51 height 11
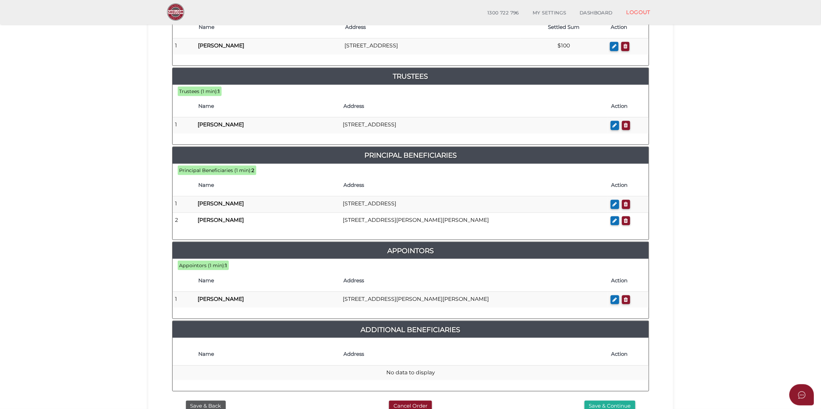
scroll to position [43, 0]
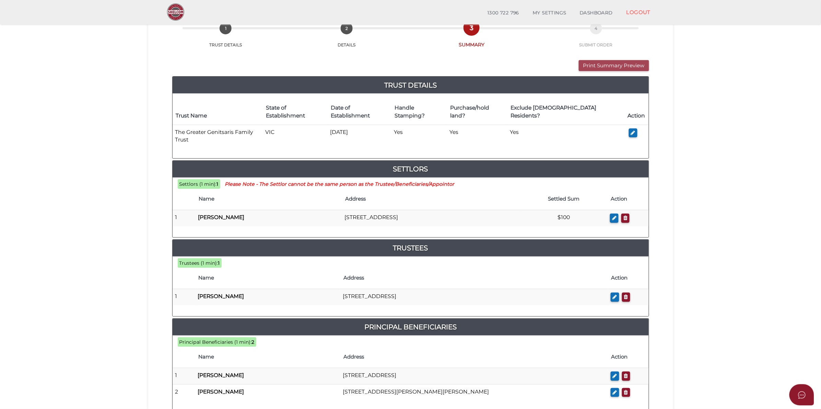
click at [632, 65] on button "Print Summary Preview" at bounding box center [614, 65] width 70 height 11
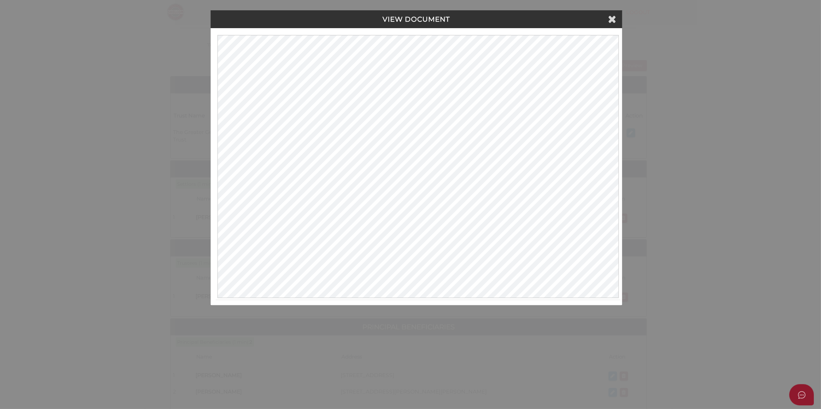
scroll to position [0, 0]
click at [612, 20] on icon at bounding box center [613, 19] width 8 height 10
